Goal: Communication & Community: Connect with others

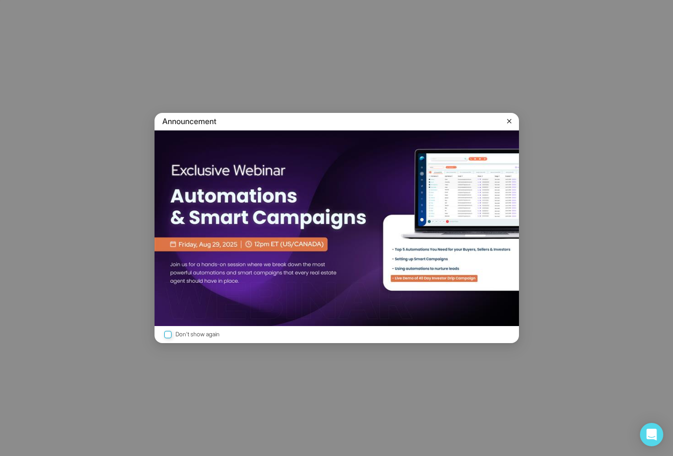
click at [509, 124] on icon at bounding box center [510, 121] width 10 height 10
